Goal: Find specific fact: Find specific fact

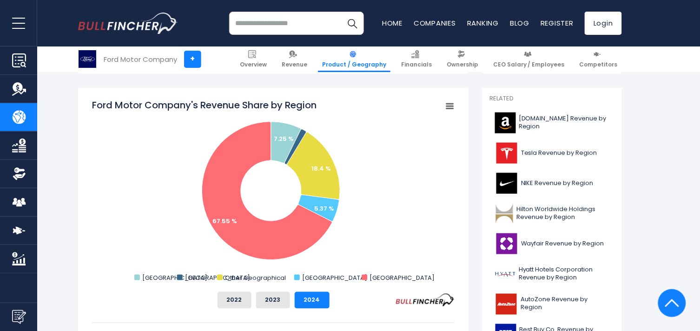
scroll to position [237, 0]
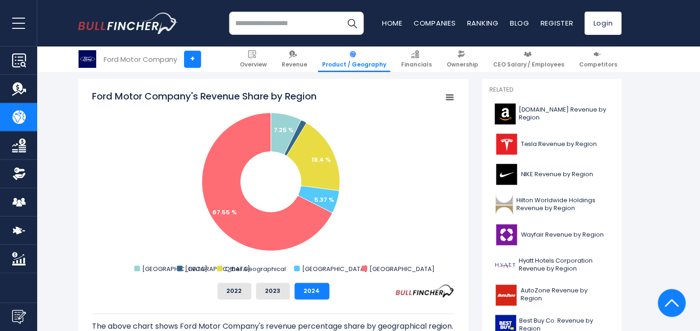
drag, startPoint x: 92, startPoint y: 96, endPoint x: 350, endPoint y: 99, distance: 258.0
click at [350, 99] on icon "Created with Highcharts 12.1.2 Chart context menu Ford Motor Company's Revenue …" at bounding box center [273, 183] width 363 height 186
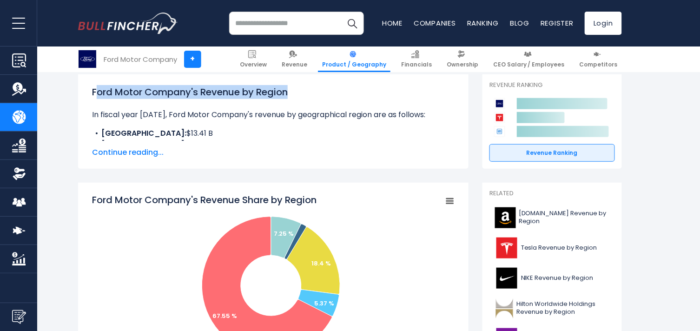
drag, startPoint x: 95, startPoint y: 94, endPoint x: 305, endPoint y: 92, distance: 209.7
click at [305, 92] on h1 "Ford Motor Company's Revenue by Region" at bounding box center [273, 92] width 363 height 14
click at [85, 104] on div "Ford Motor Company's Revenue by Region In fiscal year 2024, Ford Motor Company'…" at bounding box center [273, 121] width 391 height 94
drag, startPoint x: 92, startPoint y: 92, endPoint x: 336, endPoint y: 95, distance: 244.1
click at [336, 95] on h1 "Ford Motor Company's Revenue by Region" at bounding box center [273, 92] width 363 height 14
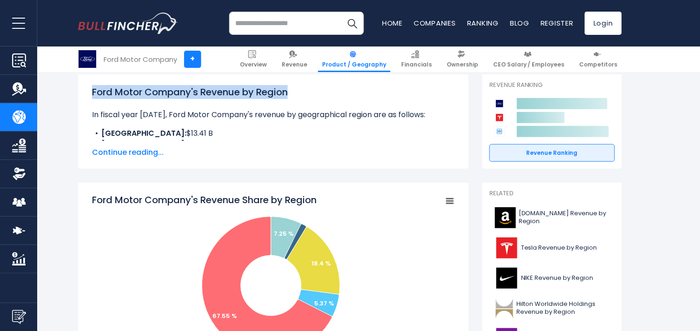
copy h1 "Ford Motor Company's Revenue by Region"
